Goal: Find specific page/section: Find specific page/section

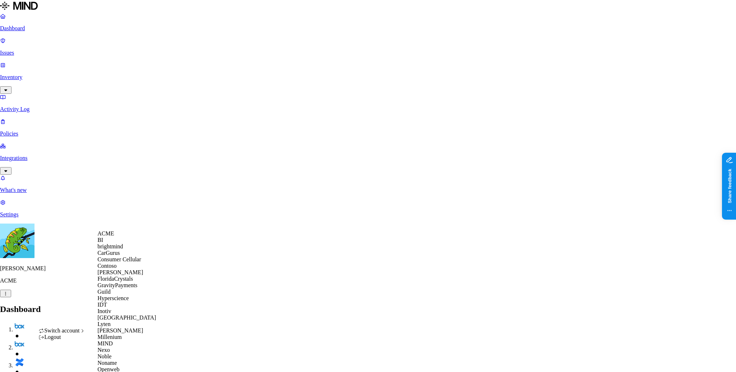
scroll to position [168, 0]
click at [118, 340] on div "MIND" at bounding box center [132, 343] width 70 height 6
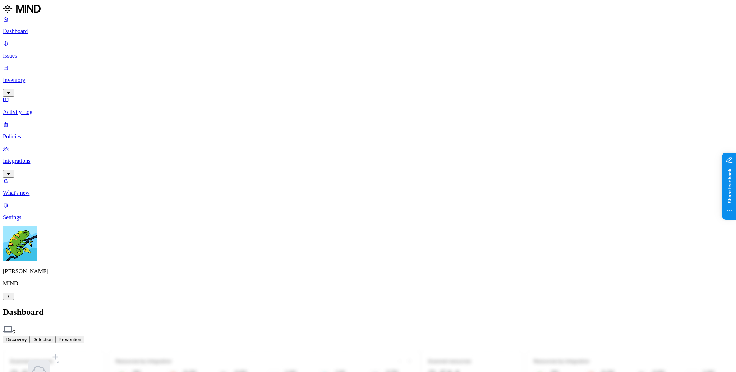
drag, startPoint x: 274, startPoint y: 91, endPoint x: 260, endPoint y: 93, distance: 14.7
click at [59, 103] on nav "Dashboard Issues Inventory Activity Log Policies Integrations What's new 1 Sett…" at bounding box center [368, 118] width 730 height 205
click at [54, 158] on p "Integrations" at bounding box center [368, 161] width 730 height 6
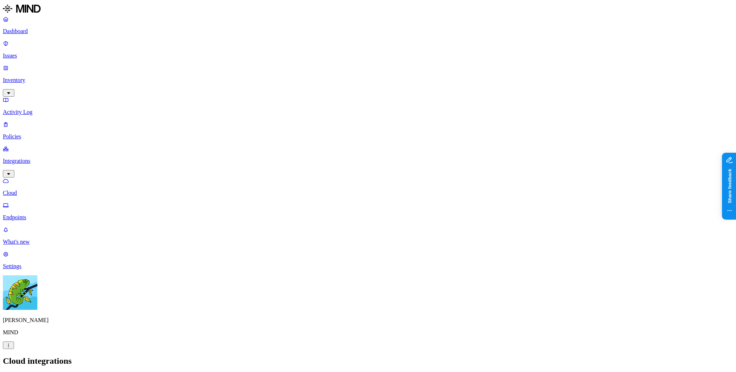
click at [52, 214] on p "Endpoints" at bounding box center [368, 217] width 730 height 6
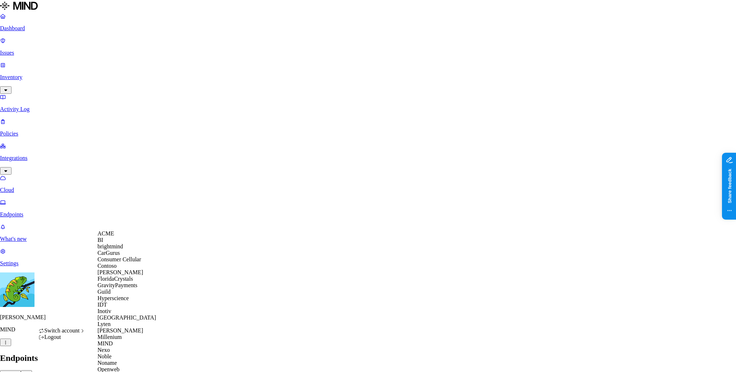
scroll to position [247, 0]
